Goal: Navigation & Orientation: Find specific page/section

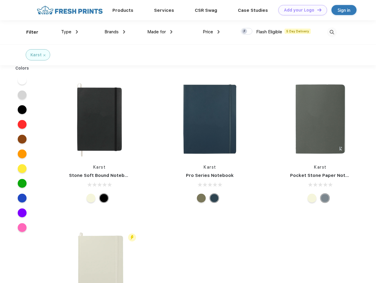
scroll to position [0, 0]
click at [301, 10] on link "Add your Logo Design Tool" at bounding box center [302, 10] width 49 height 10
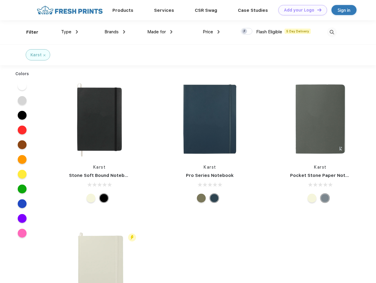
click at [0, 0] on div "Design Tool" at bounding box center [0, 0] width 0 height 0
click at [317, 10] on link "Add your Logo Design Tool" at bounding box center [302, 10] width 49 height 10
click at [28, 32] on div "Filter" at bounding box center [32, 32] width 12 height 7
click at [70, 32] on span "Type" at bounding box center [66, 31] width 10 height 5
click at [115, 32] on span "Brands" at bounding box center [112, 31] width 14 height 5
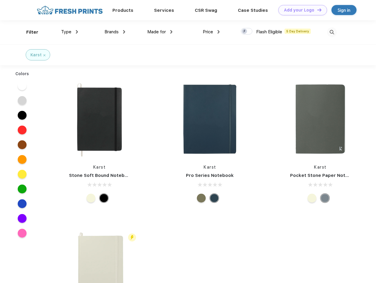
click at [160, 32] on span "Made for" at bounding box center [156, 31] width 19 height 5
click at [211, 32] on span "Price" at bounding box center [208, 31] width 10 height 5
click at [247, 32] on div at bounding box center [247, 31] width 12 height 6
click at [245, 32] on input "checkbox" at bounding box center [243, 30] width 4 height 4
click at [332, 32] on img at bounding box center [332, 32] width 10 height 10
